Goal: Information Seeking & Learning: Compare options

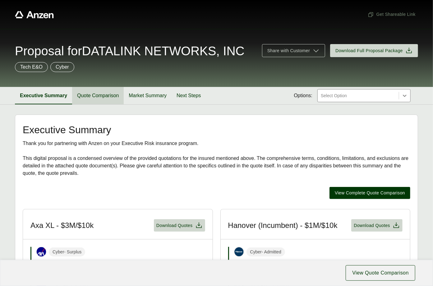
click at [92, 104] on button "Quote Comparison" at bounding box center [98, 95] width 52 height 17
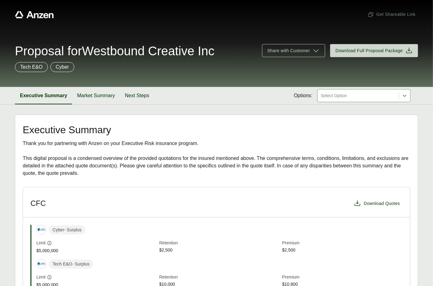
scroll to position [24, 0]
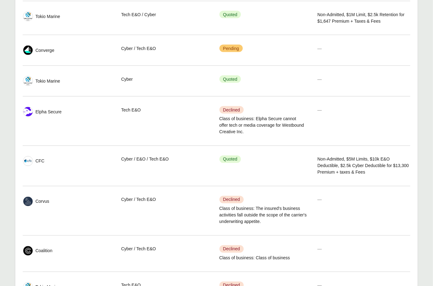
scroll to position [377, 0]
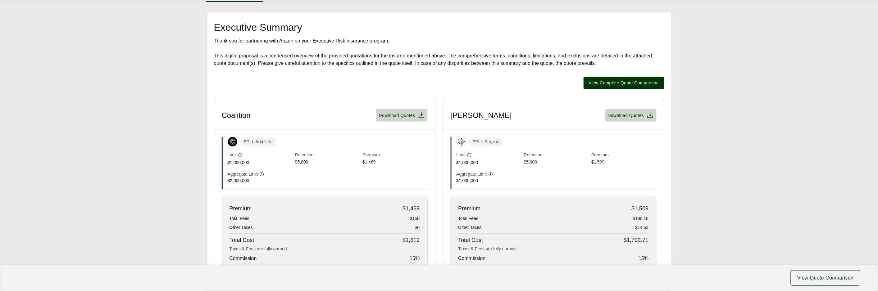
scroll to position [1, 0]
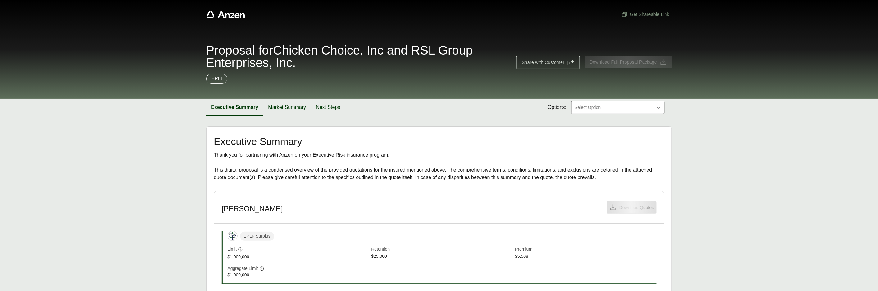
scroll to position [129, 0]
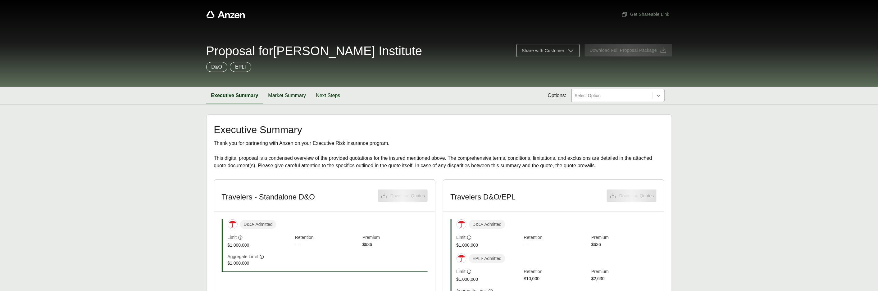
scroll to position [120, 0]
